Goal: Task Accomplishment & Management: Manage account settings

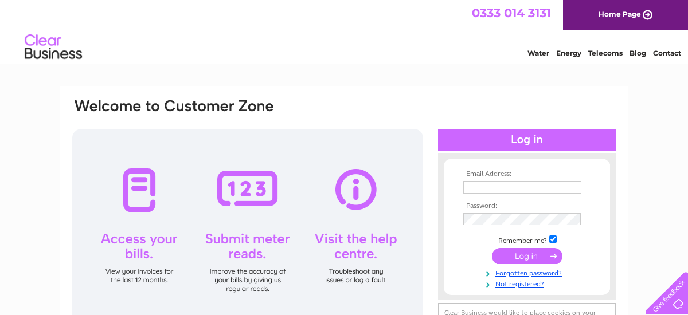
type input "info@happy-days-beachfield.co.uk"
click at [514, 255] on input "submit" at bounding box center [527, 256] width 71 height 16
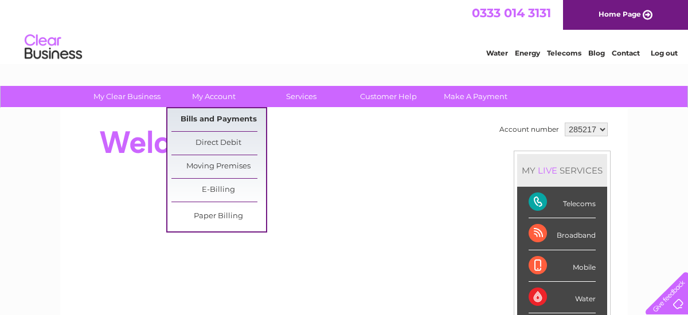
click at [225, 120] on link "Bills and Payments" at bounding box center [218, 119] width 95 height 23
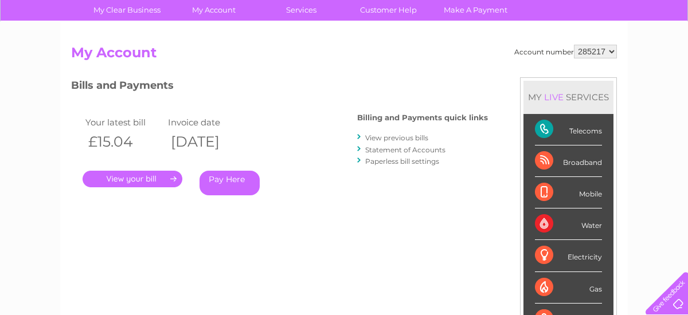
scroll to position [115, 0]
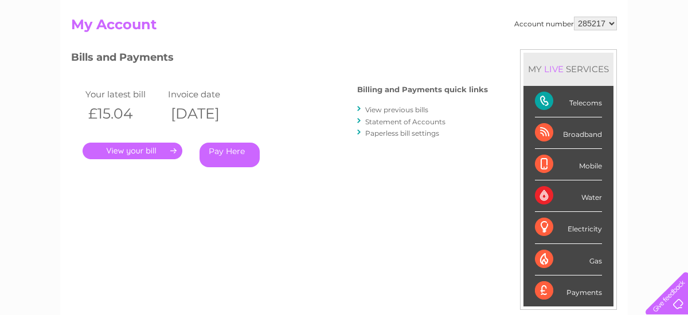
click at [130, 151] on link "." at bounding box center [133, 151] width 100 height 17
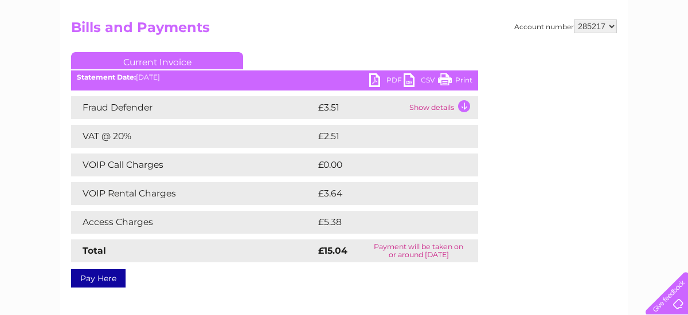
scroll to position [115, 0]
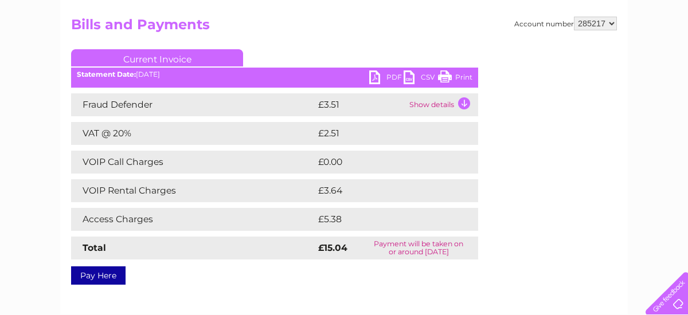
click at [460, 104] on td "Show details" at bounding box center [442, 104] width 72 height 23
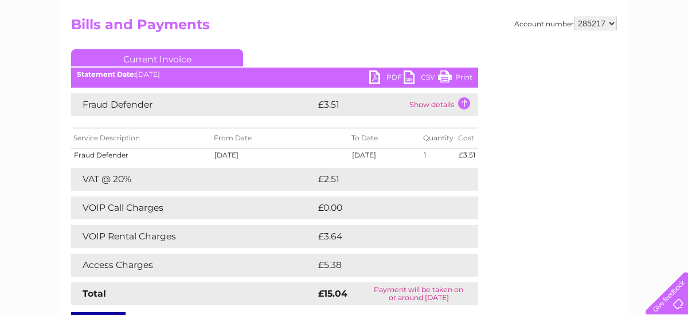
click at [445, 77] on link "Print" at bounding box center [455, 79] width 34 height 17
